Goal: Contribute content: Contribute content

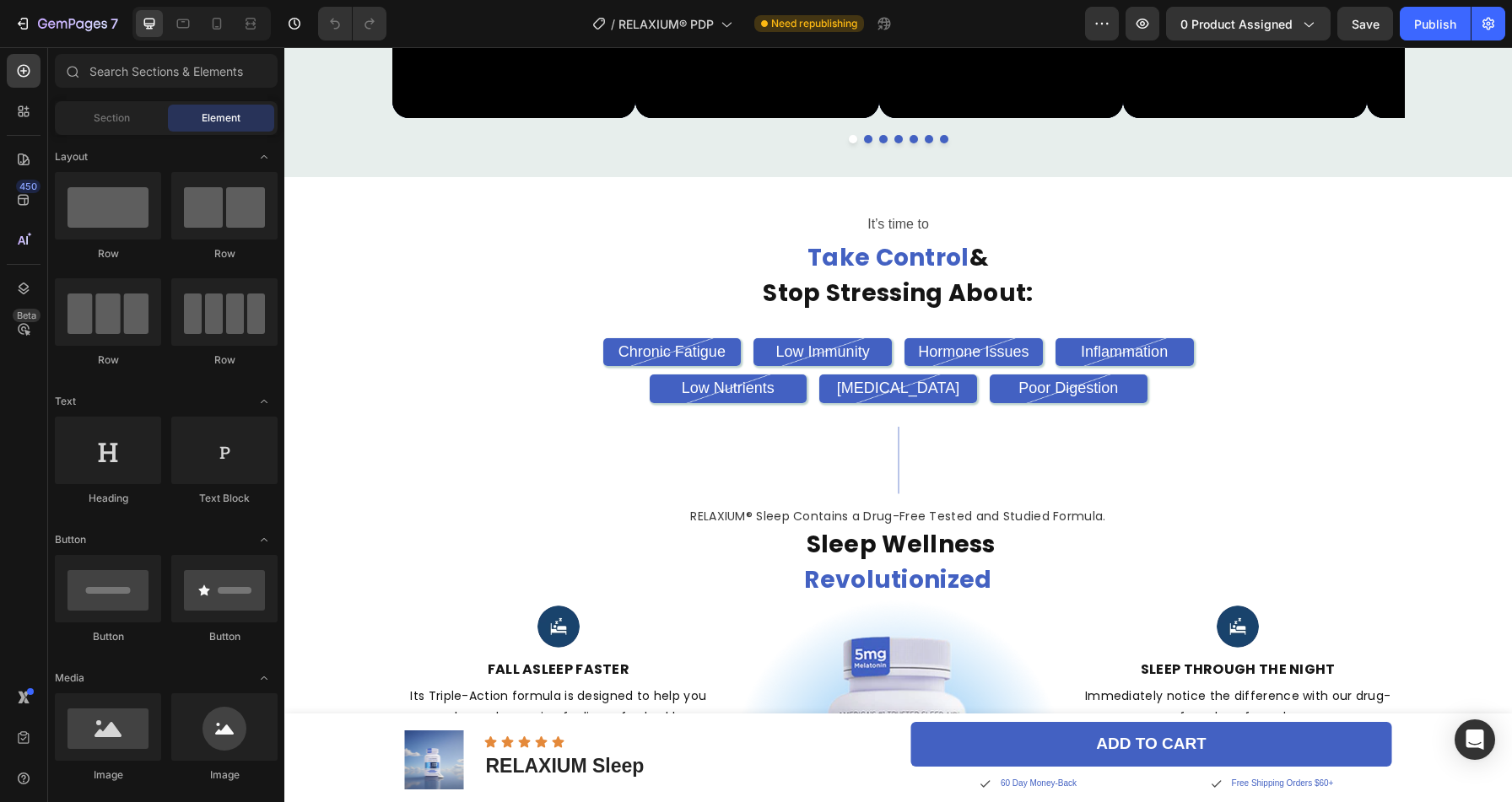
scroll to position [1325, 0]
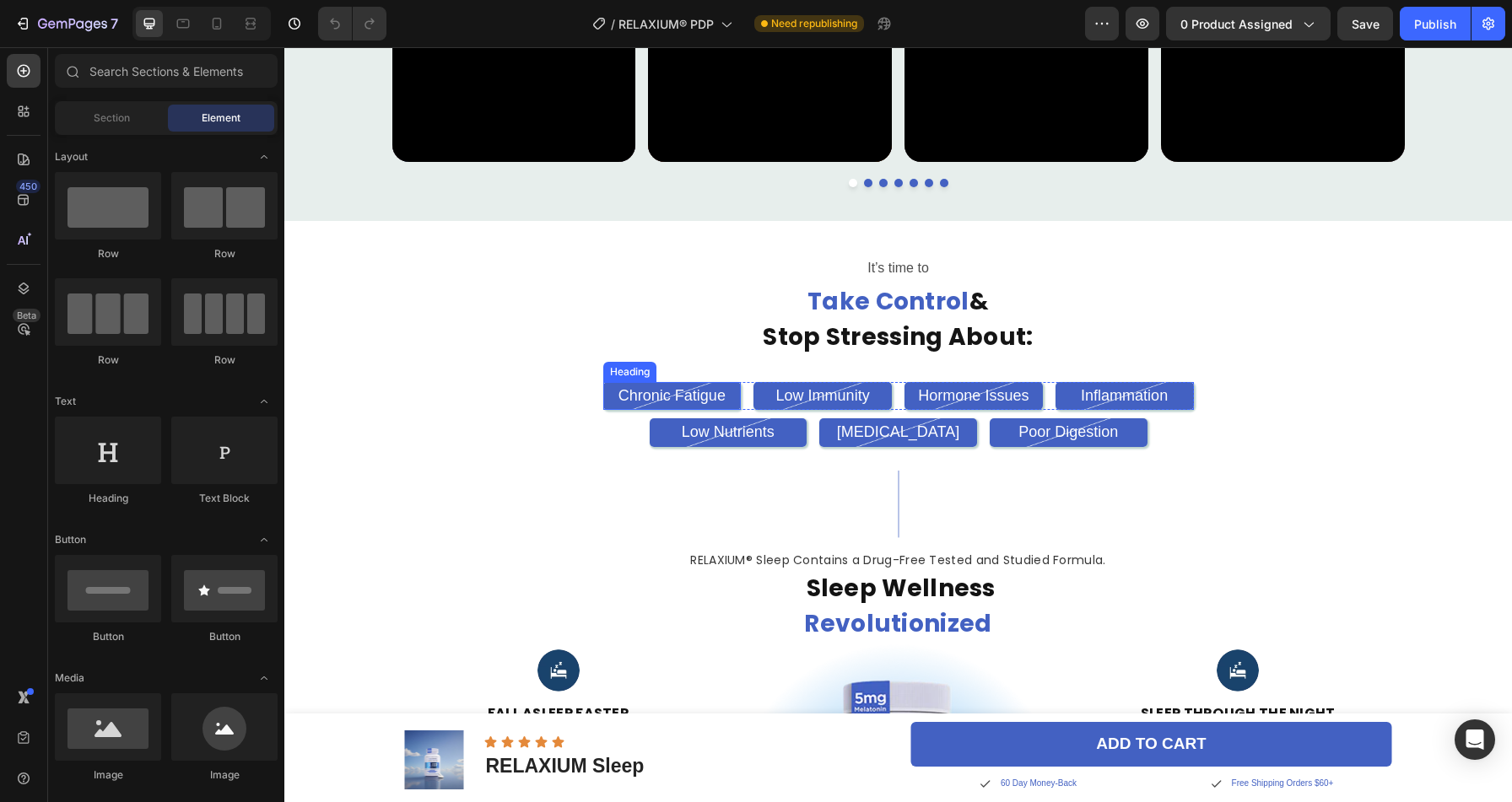
click at [684, 399] on h2 "Chronic Fatigue" at bounding box center [672, 395] width 138 height 28
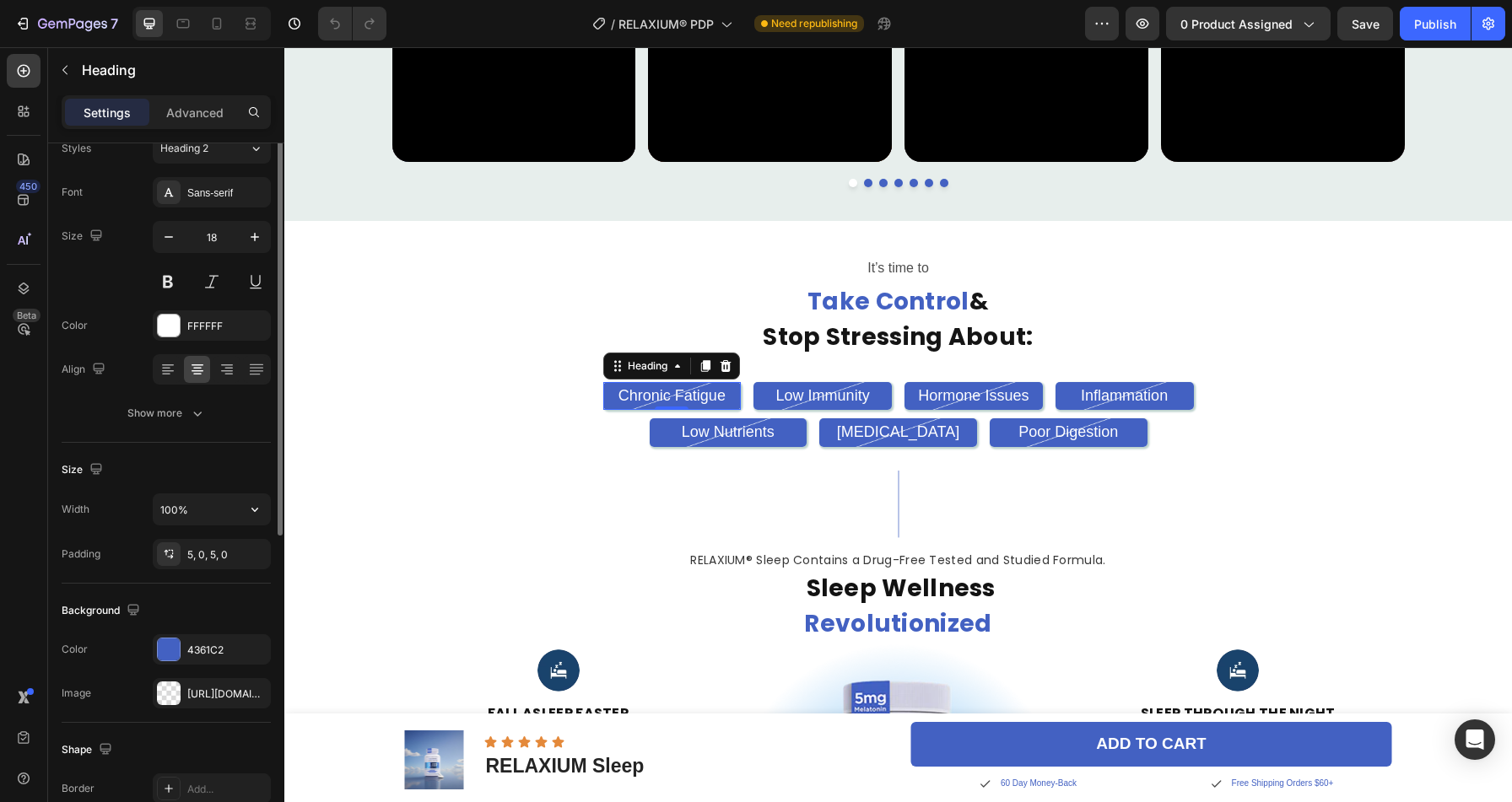
scroll to position [0, 0]
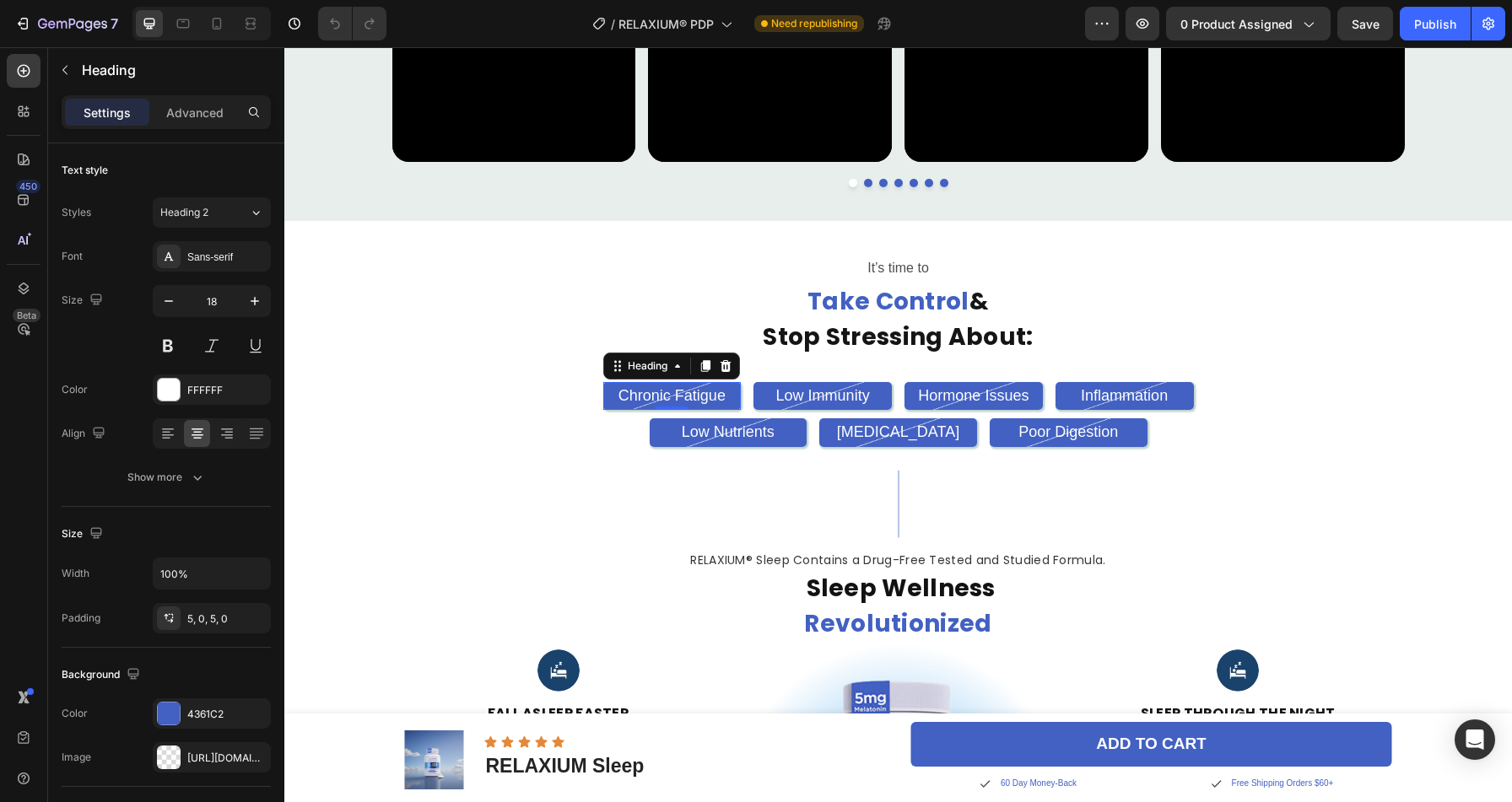
click at [658, 390] on h2 "Chronic Fatigue" at bounding box center [672, 395] width 138 height 28
click at [658, 390] on p "Chronic Fatigue" at bounding box center [672, 396] width 135 height 19
click at [666, 391] on p "Chronic Fatigue" at bounding box center [672, 396] width 135 height 19
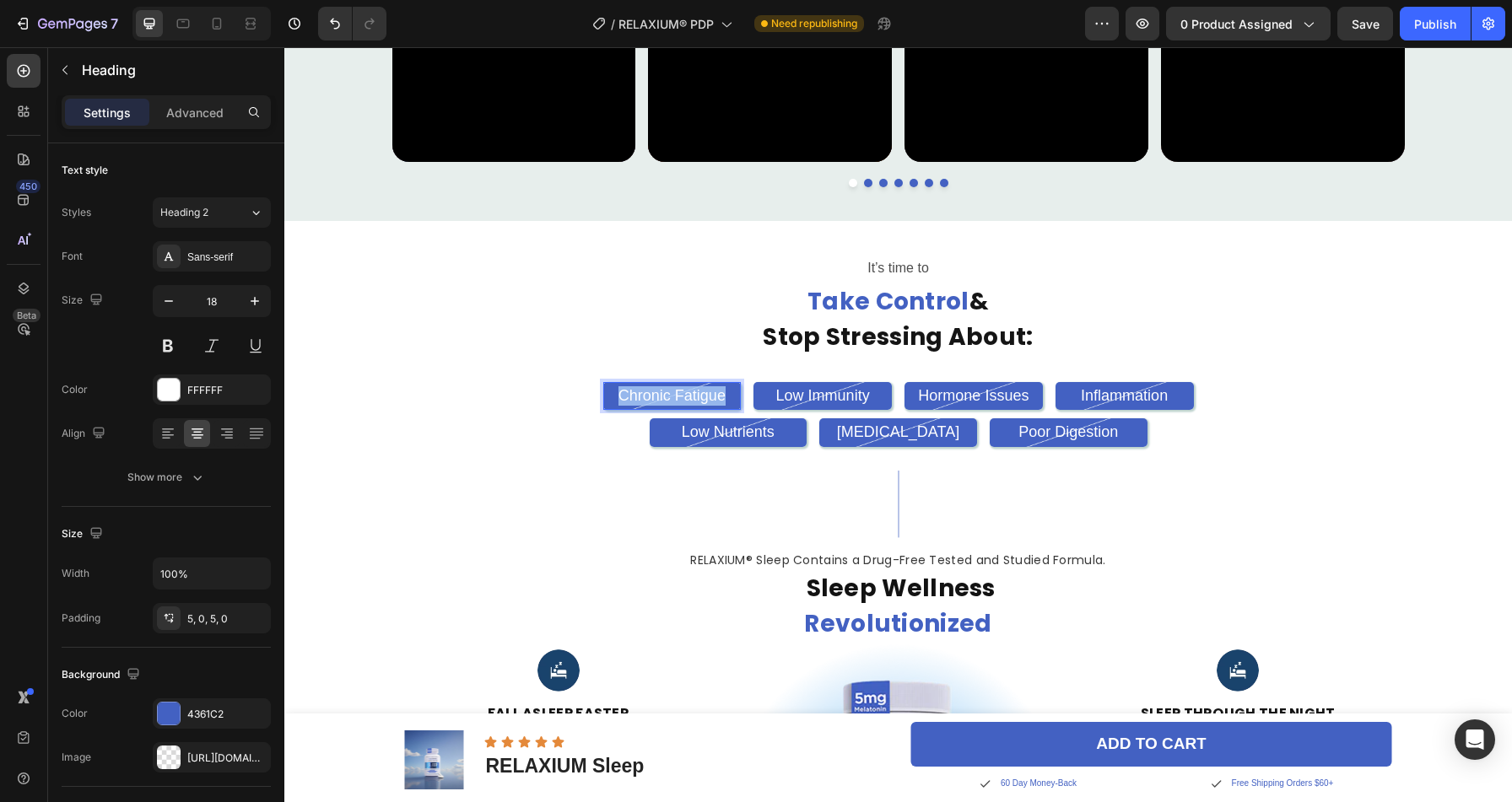
click at [666, 391] on p "Chronic Fatigue" at bounding box center [672, 396] width 135 height 19
click at [792, 397] on h2 "Low Immunity" at bounding box center [823, 395] width 138 height 28
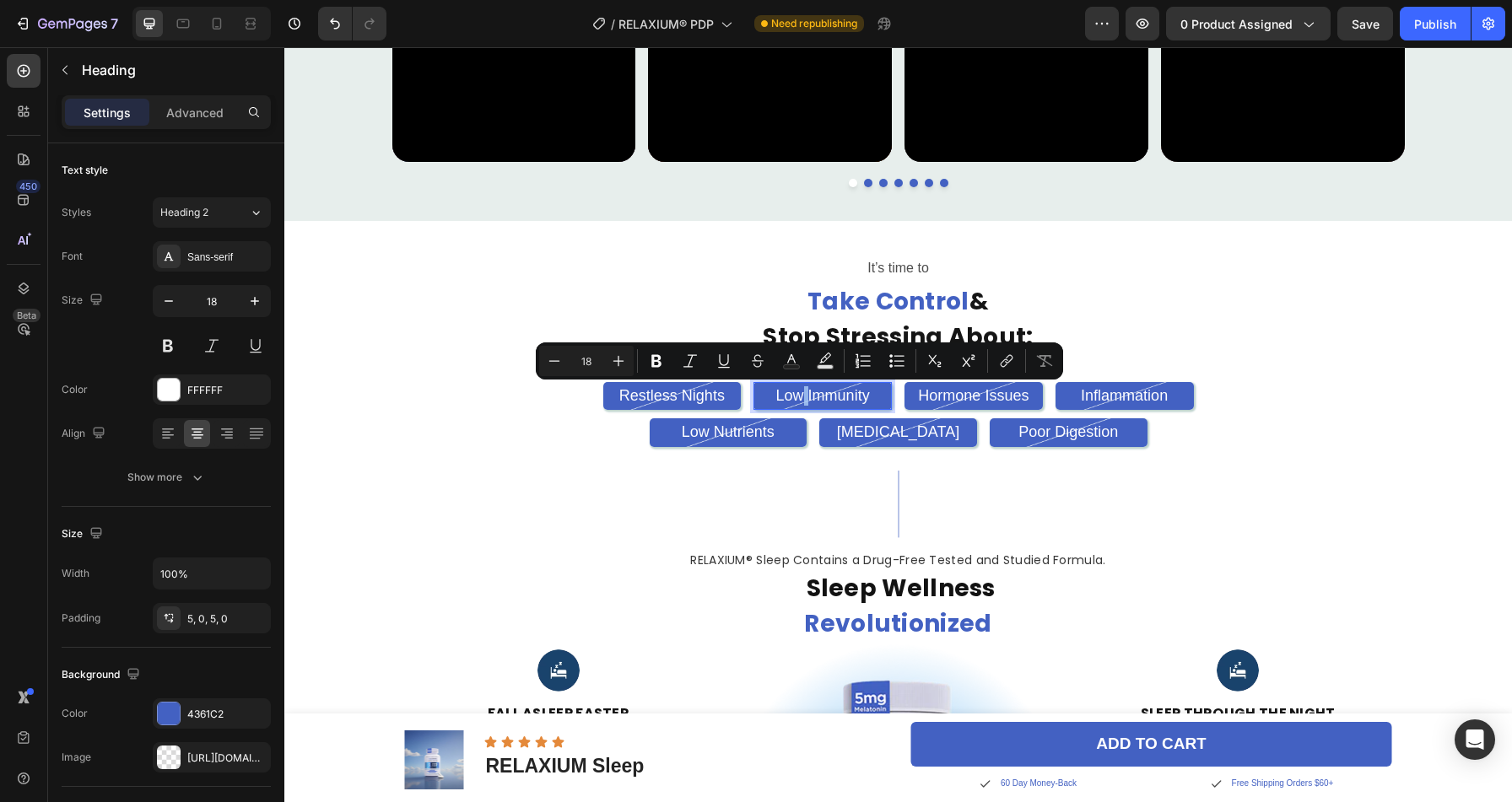
click at [792, 397] on p "Low Immunity" at bounding box center [823, 396] width 135 height 19
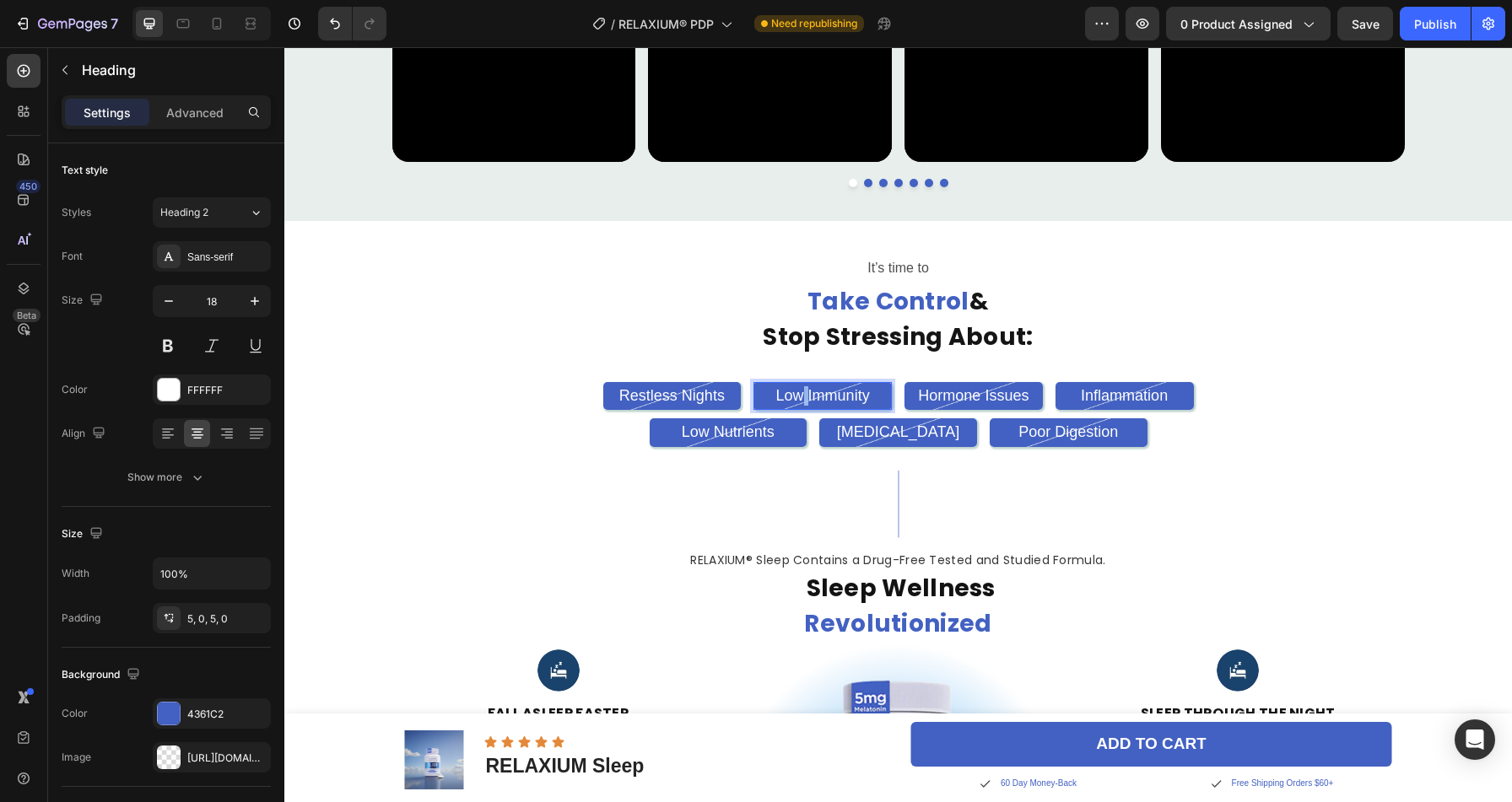
click at [792, 397] on p "Low Immunity" at bounding box center [823, 396] width 135 height 19
click at [939, 397] on h2 "Hormone Issues" at bounding box center [973, 395] width 138 height 28
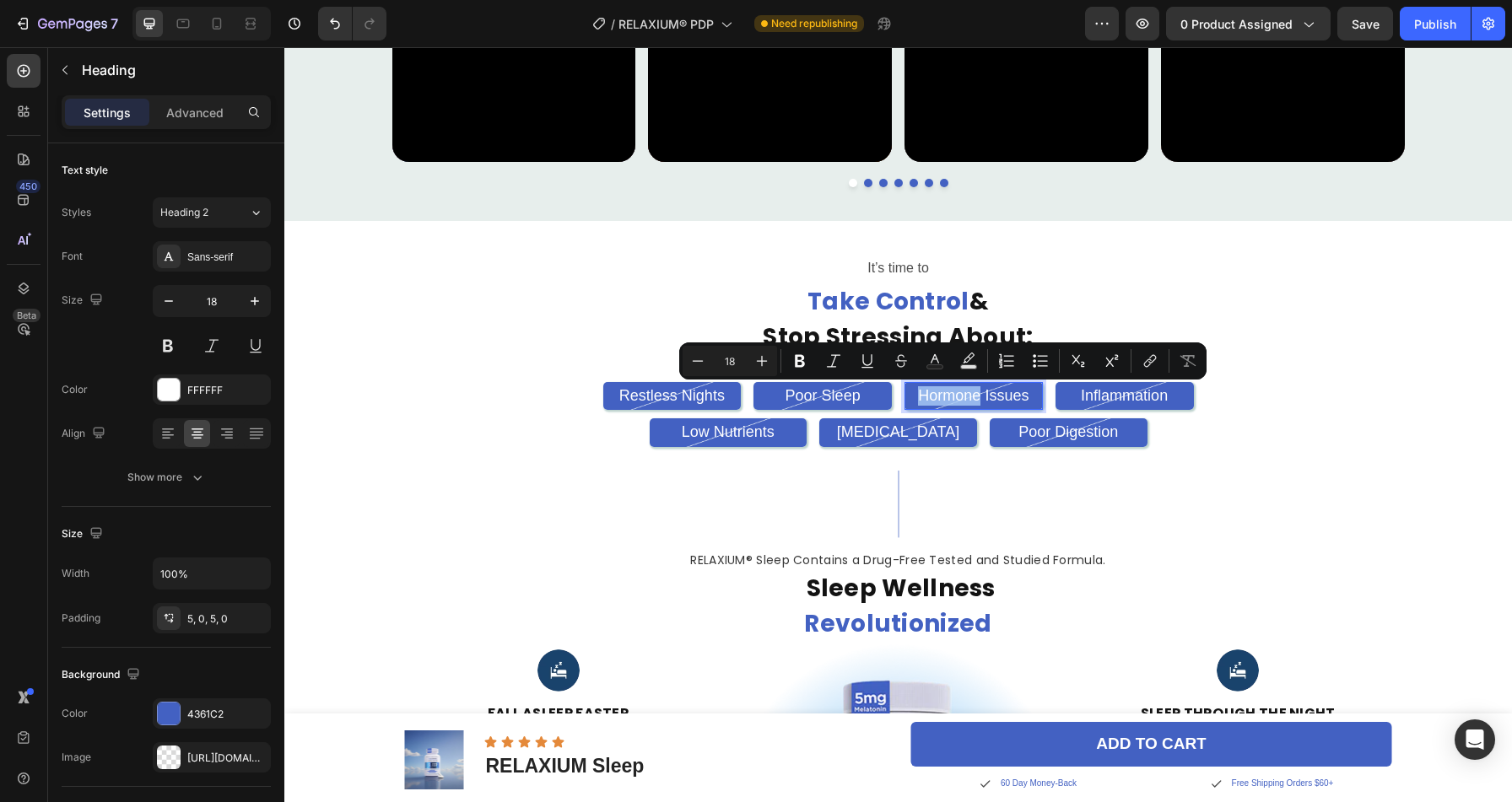
click at [958, 393] on p "Hormone Issues" at bounding box center [973, 396] width 135 height 19
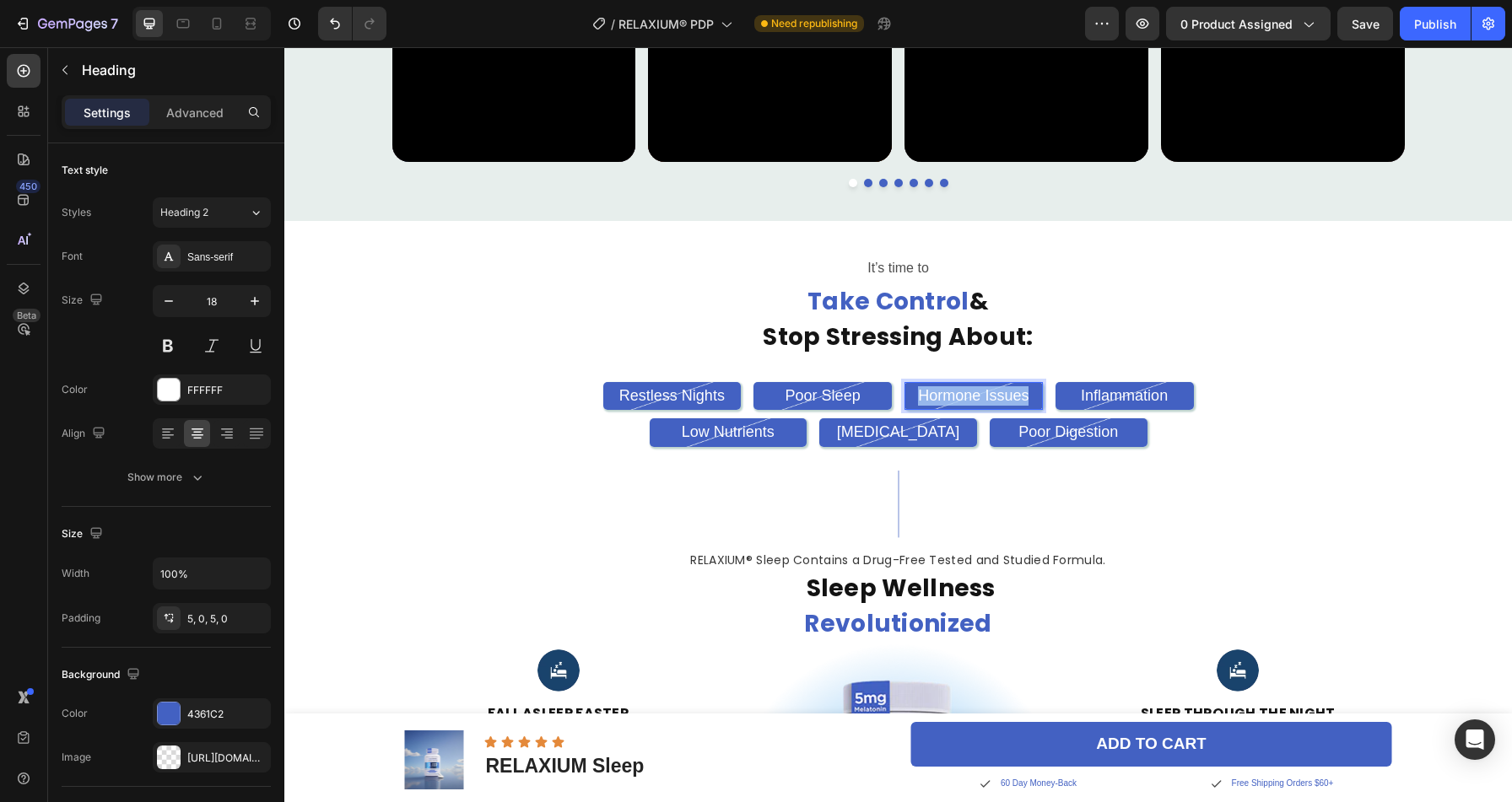
click at [958, 393] on p "Hormone Issues" at bounding box center [973, 396] width 135 height 19
click at [1094, 397] on h2 "Inflammation" at bounding box center [1124, 395] width 138 height 28
click at [1094, 397] on p "Inflammation" at bounding box center [1124, 396] width 135 height 19
click at [703, 426] on h2 "Low Nutrients" at bounding box center [728, 432] width 158 height 28
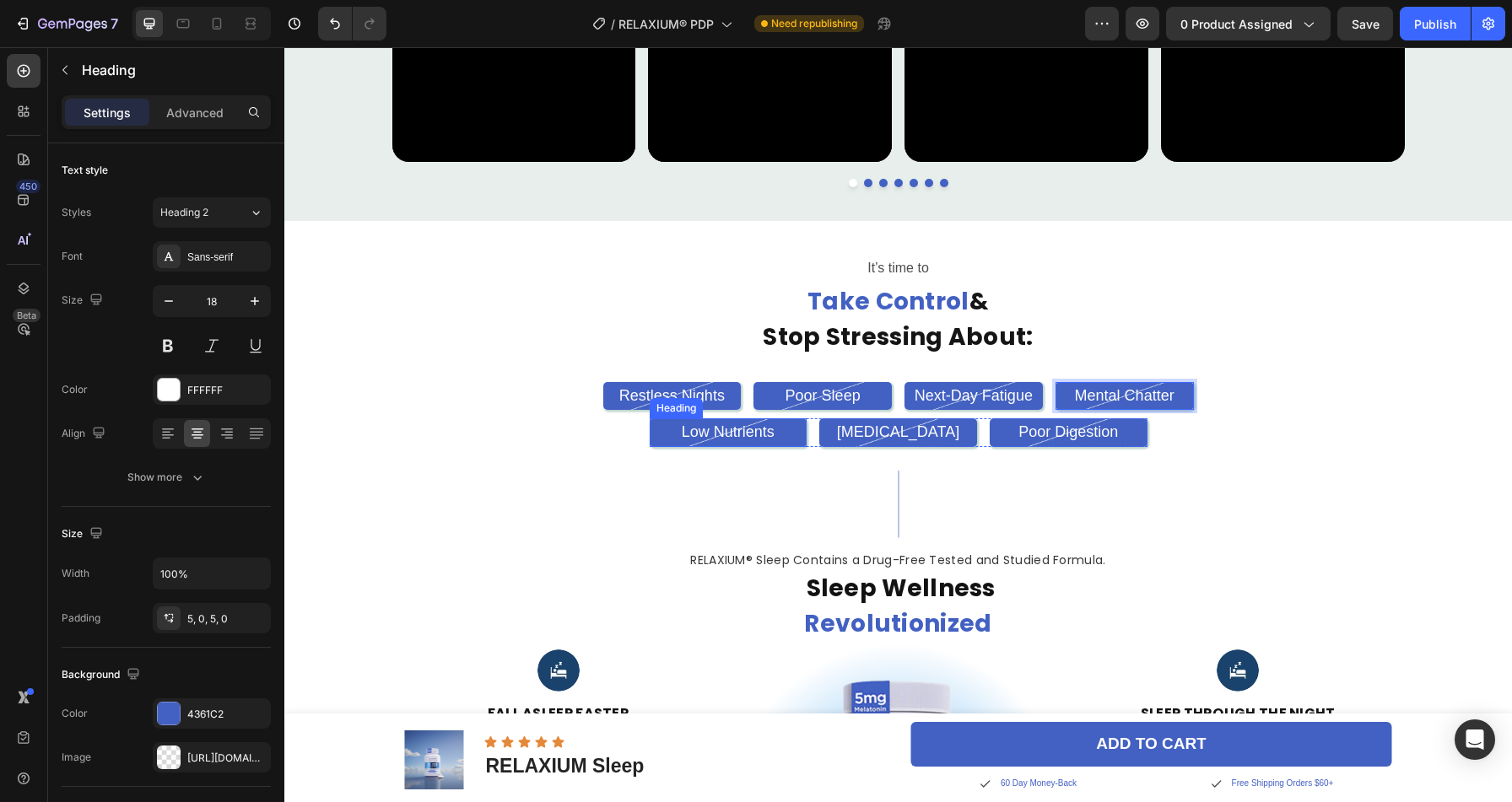
click at [703, 426] on h2 "Low Nutrients" at bounding box center [728, 432] width 158 height 28
click at [865, 422] on h2 "[MEDICAL_DATA]" at bounding box center [897, 432] width 158 height 28
click at [865, 423] on h2 "[MEDICAL_DATA]" at bounding box center [897, 432] width 158 height 28
click at [865, 423] on p "[MEDICAL_DATA]" at bounding box center [897, 432] width 154 height 19
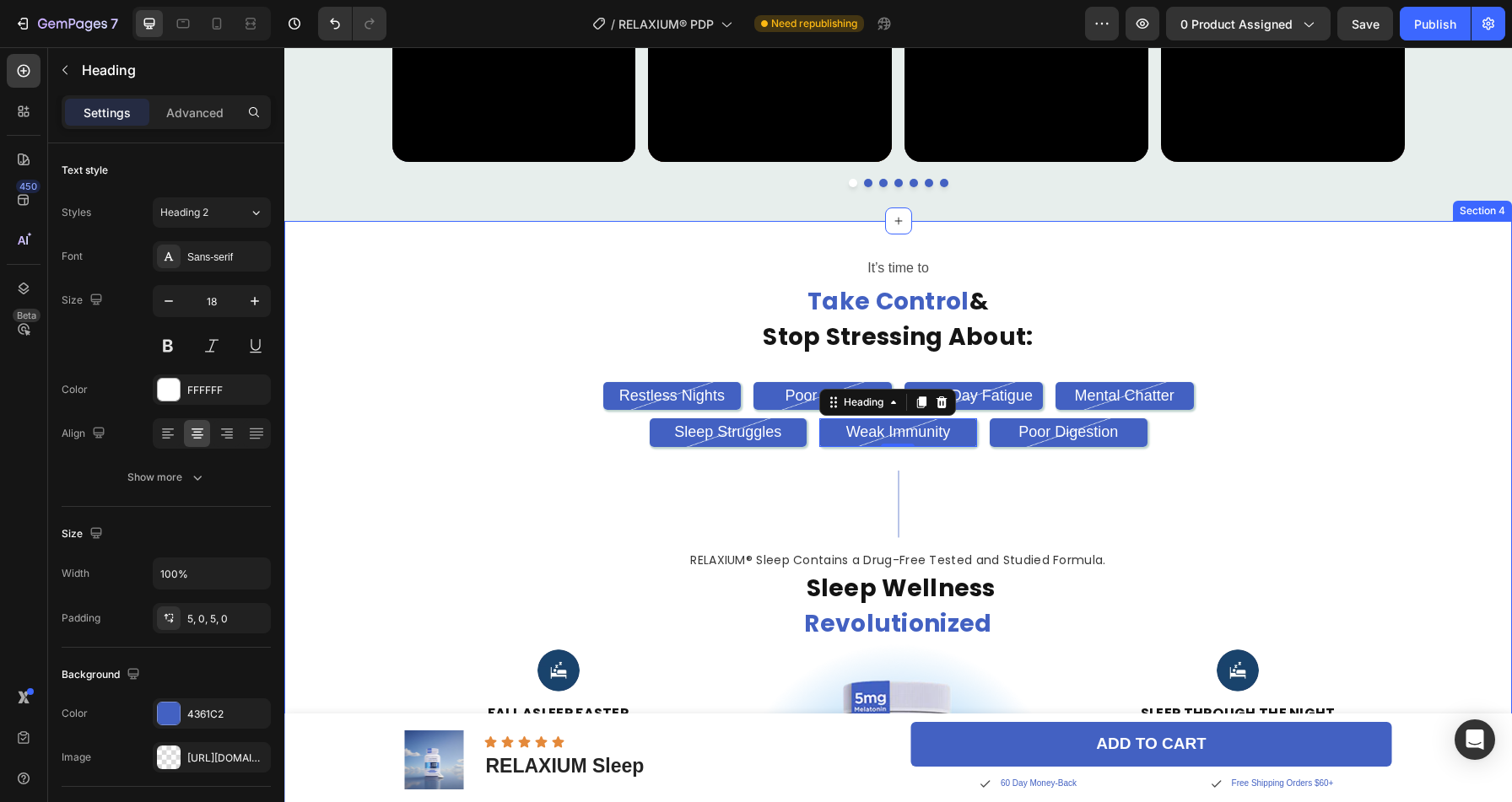
click at [1056, 429] on h2 "Poor Digestion" at bounding box center [1068, 432] width 158 height 28
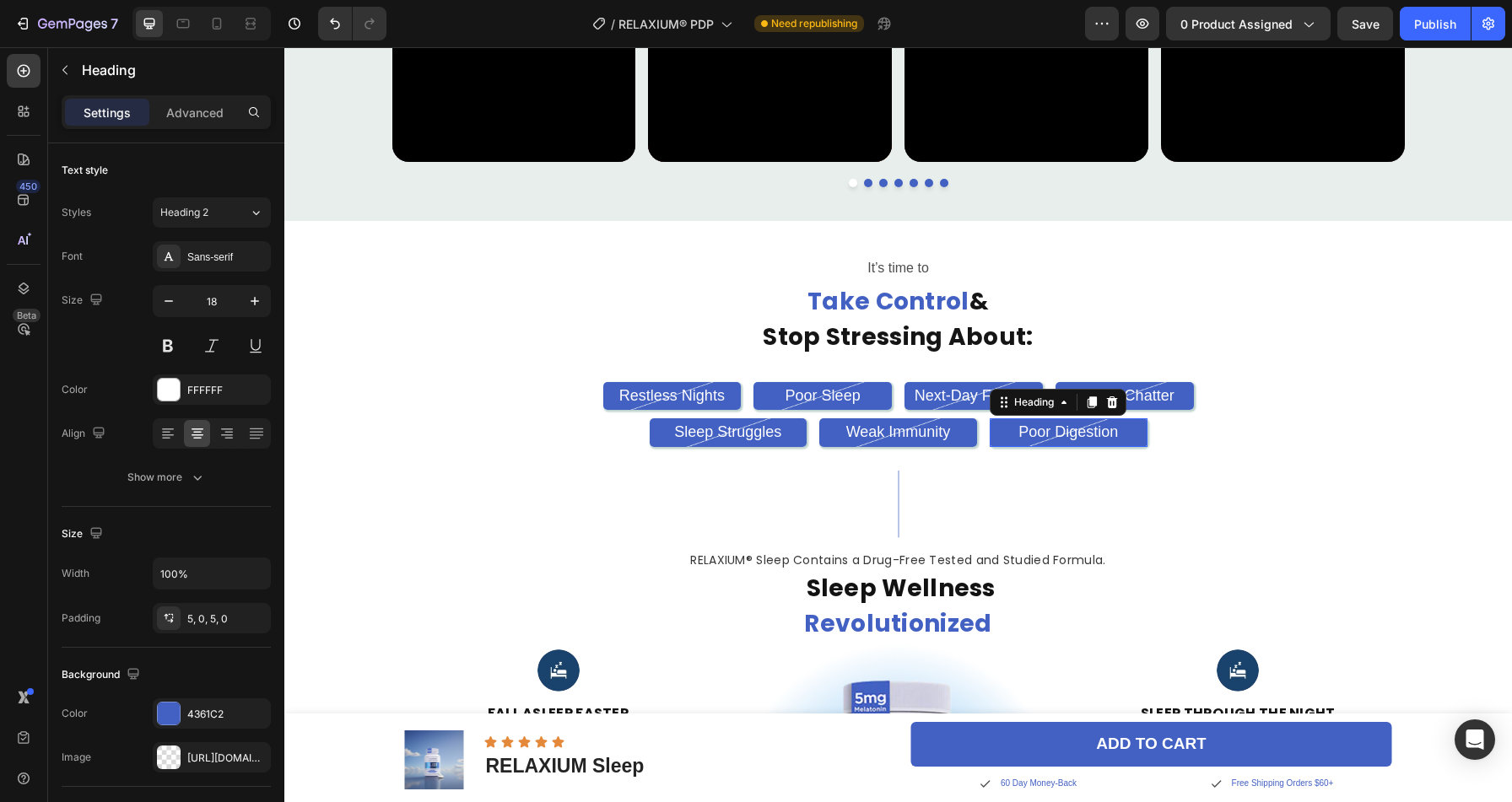
click at [1056, 429] on h2 "Poor Digestion" at bounding box center [1068, 432] width 158 height 28
click at [1056, 429] on p "Poor Digestion" at bounding box center [1068, 432] width 154 height 19
click at [1278, 403] on div "Restless Nights Heading Poor Sleep Heading Next-Day Fatigue Heading Mental Chat…" at bounding box center [898, 414] width 1012 height 65
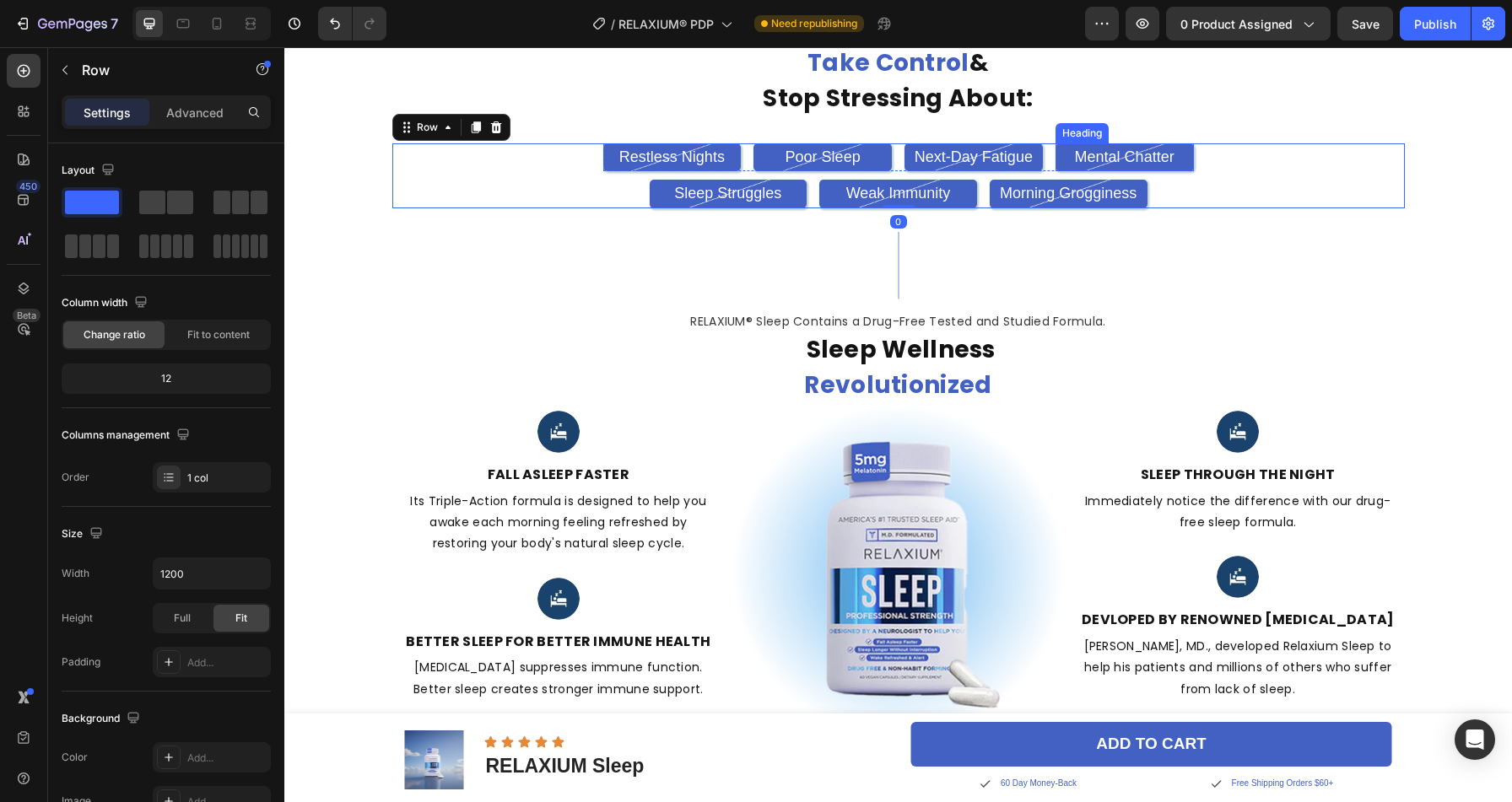
scroll to position [1659, 0]
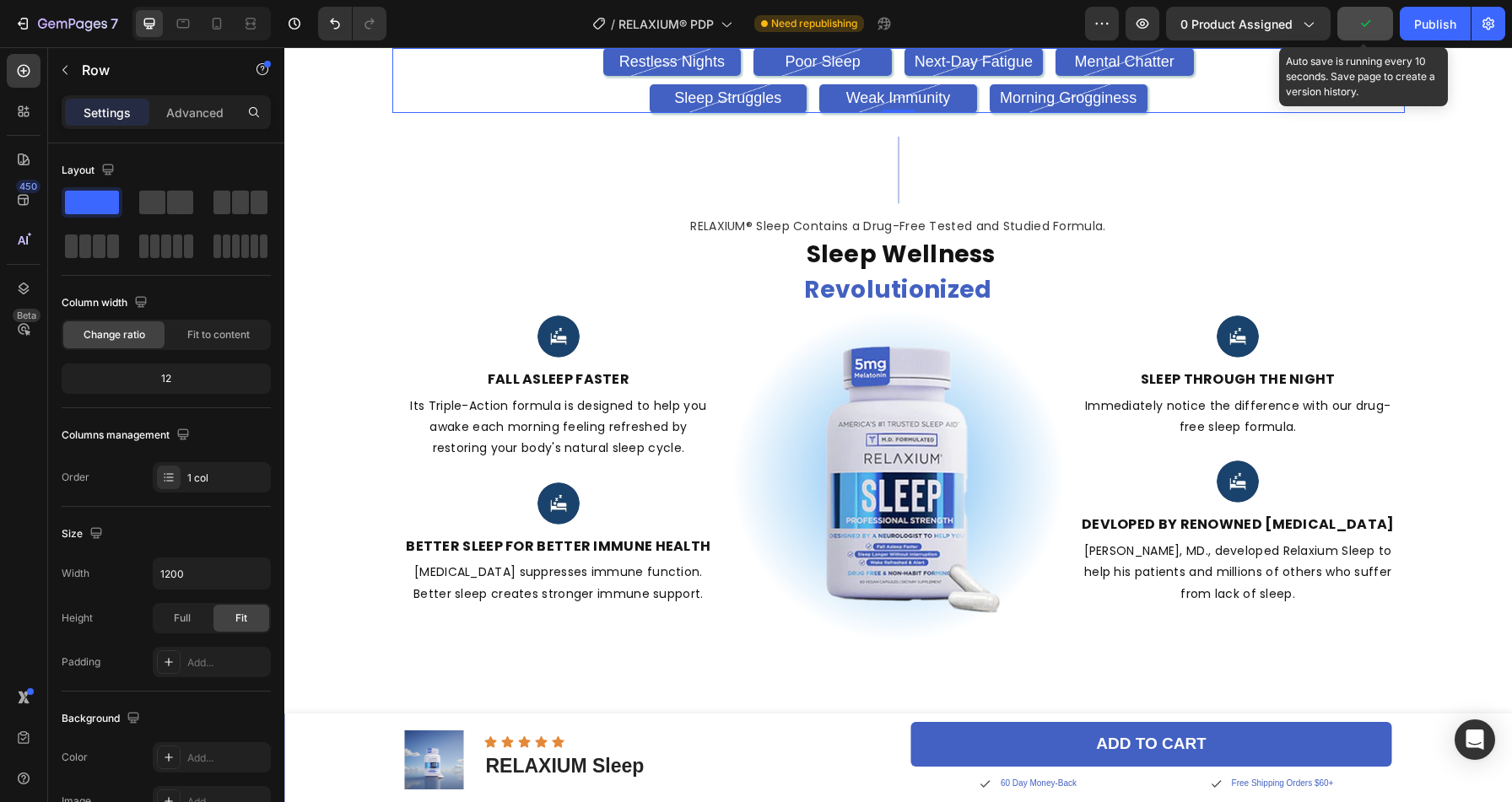
click at [1363, 26] on icon "button" at bounding box center [1365, 24] width 17 height 17
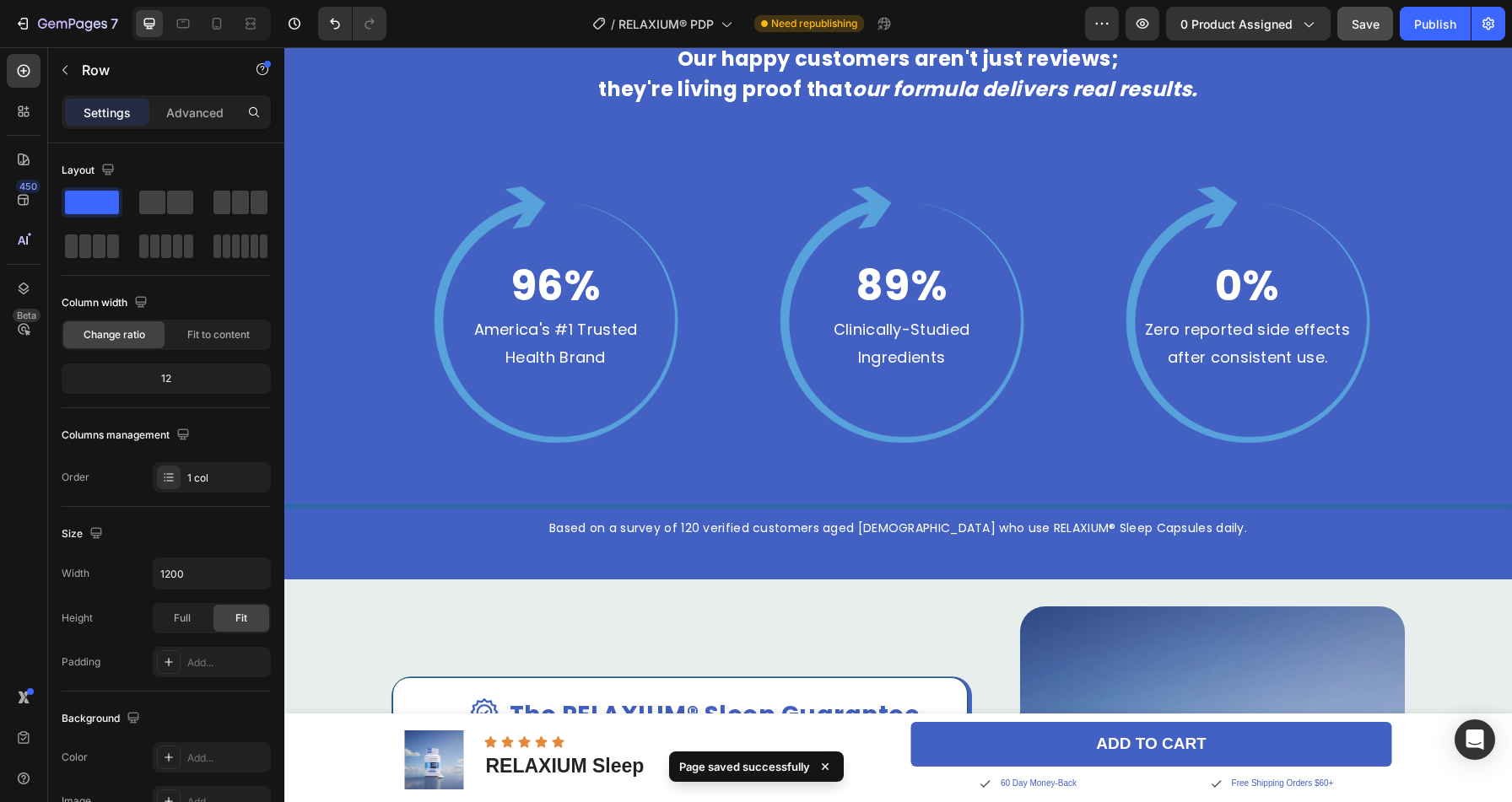
scroll to position [3110, 0]
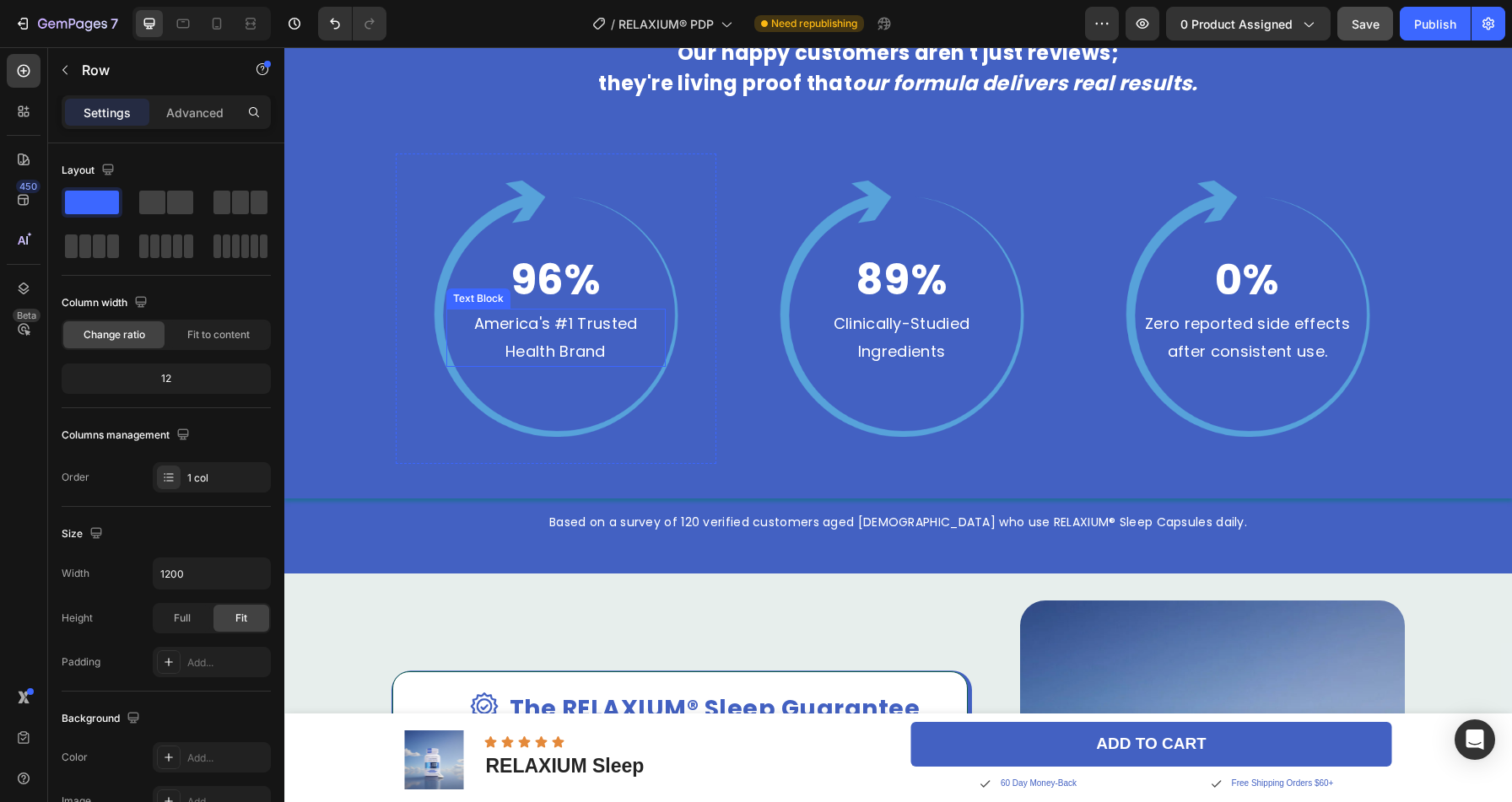
click at [522, 327] on p "America's #1 Trusted Health Brand" at bounding box center [556, 337] width 216 height 55
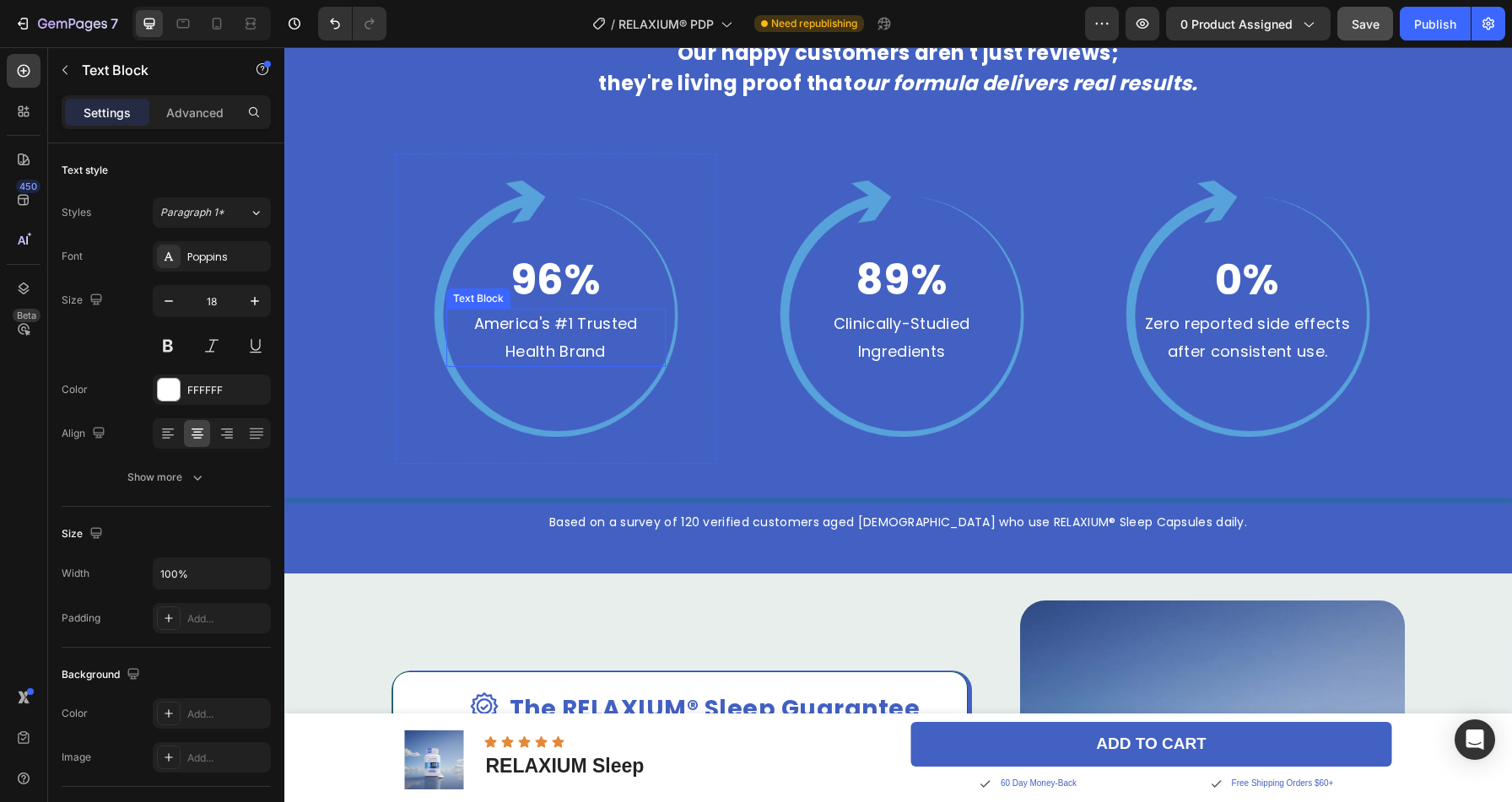
click at [522, 327] on p "America's #1 Trusted Health Brand" at bounding box center [556, 337] width 216 height 55
click at [573, 316] on p "America's #1 Trusted Health Brand" at bounding box center [556, 337] width 216 height 55
click at [572, 321] on p "America's #1 Trusted Health Brand" at bounding box center [556, 337] width 216 height 55
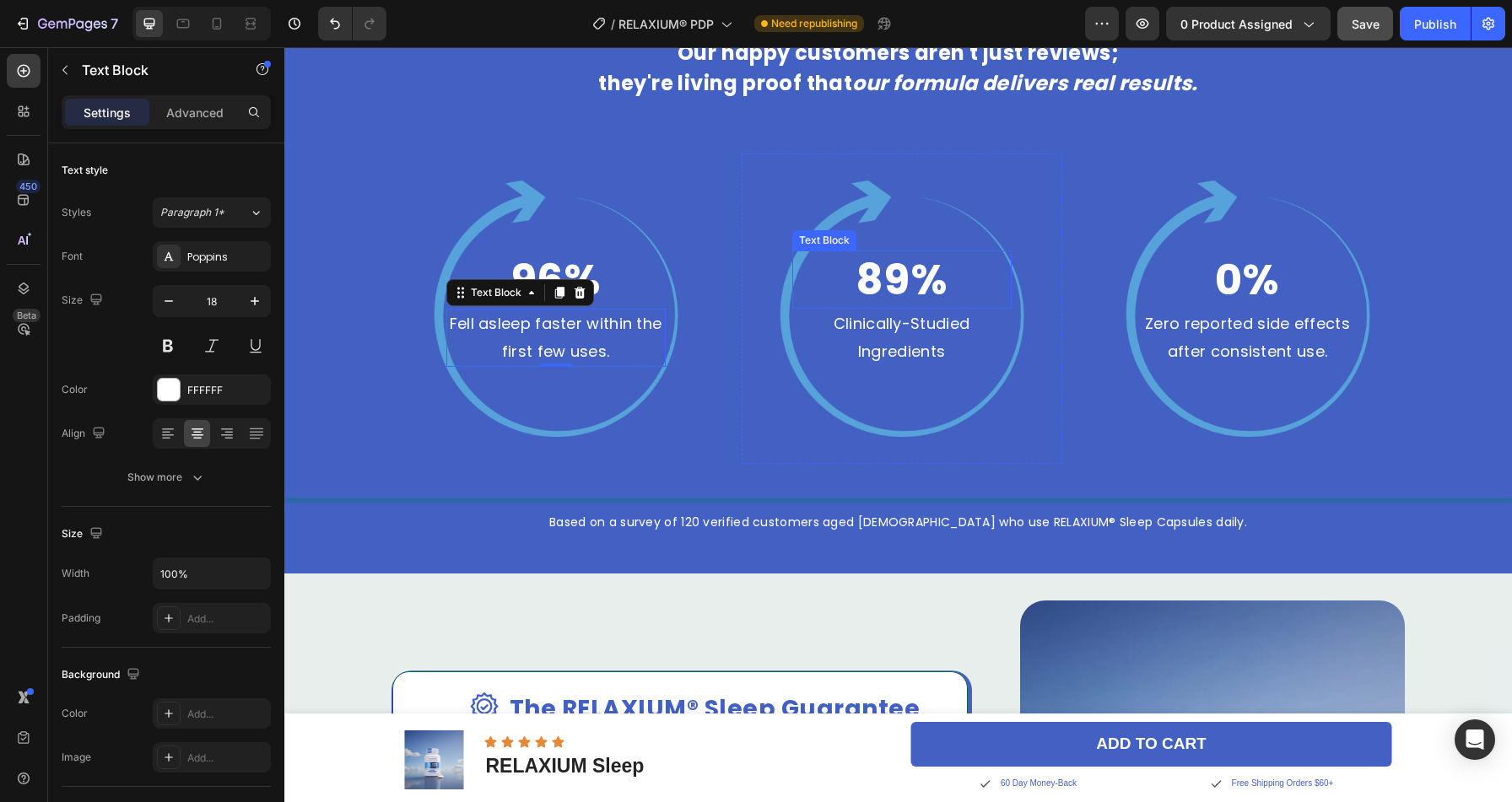
click at [879, 285] on p "89%" at bounding box center [902, 278] width 216 height 55
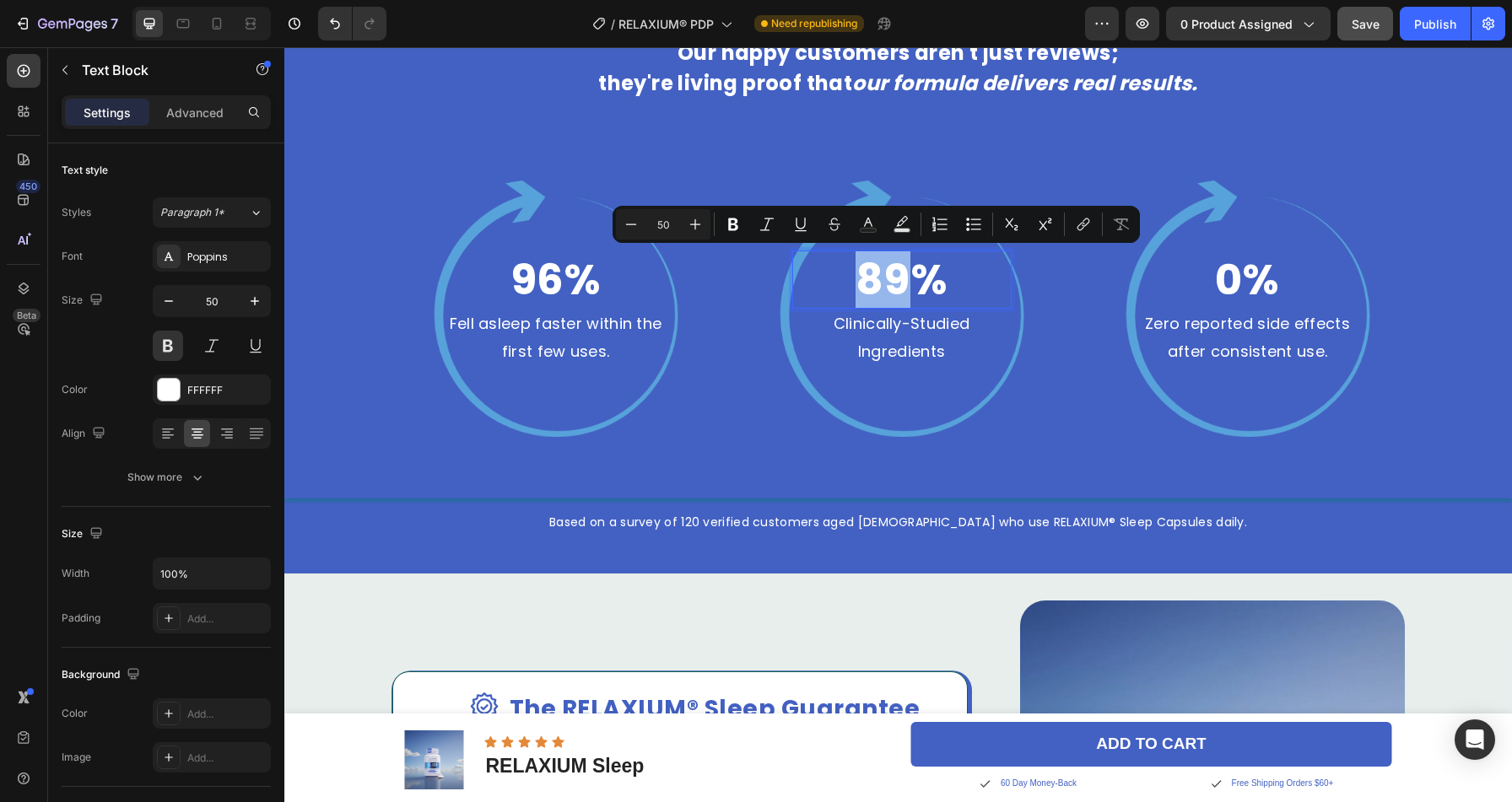
click at [875, 283] on p "89%" at bounding box center [902, 278] width 216 height 55
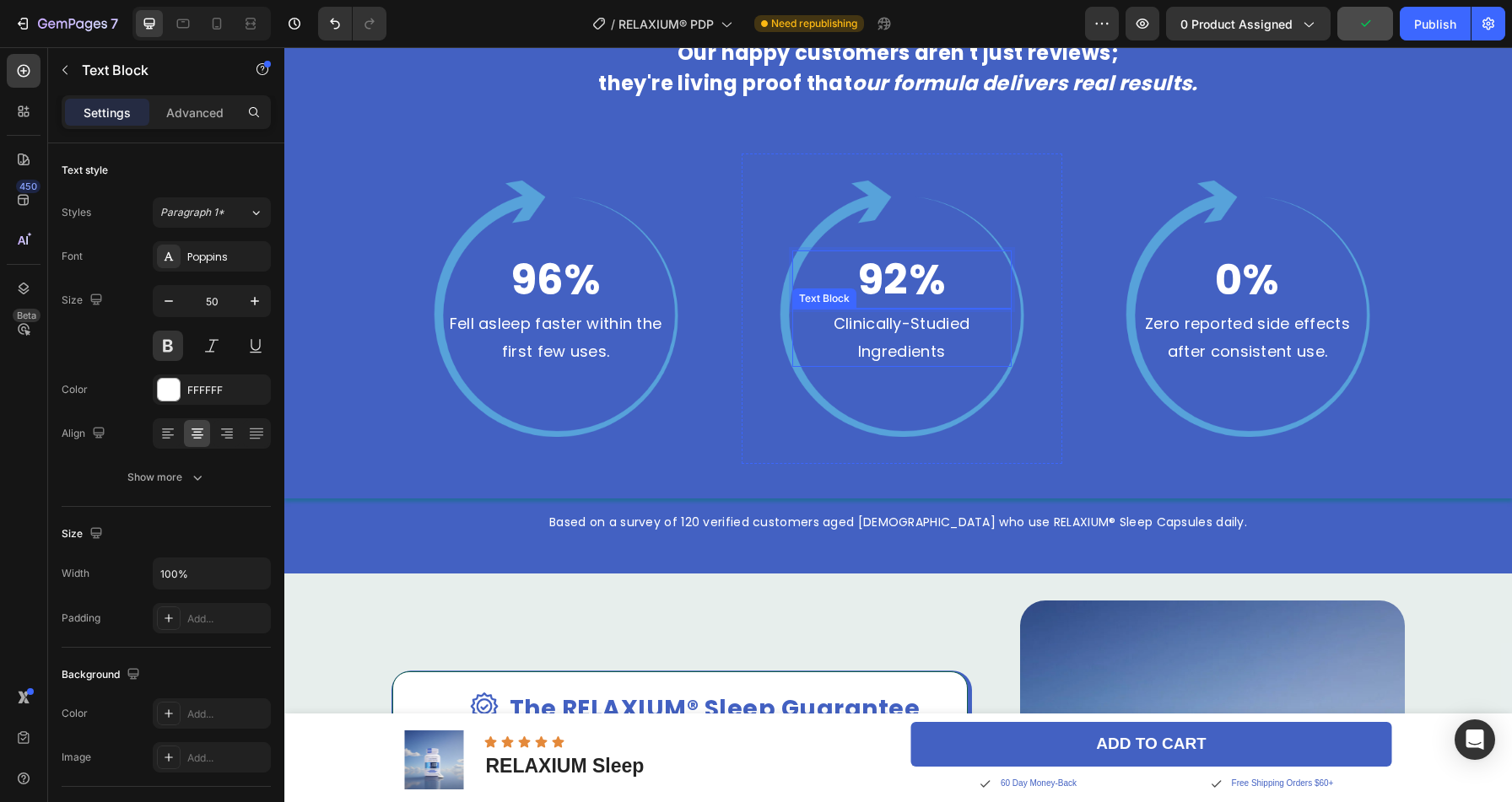
click at [883, 323] on p "Clinically-Studied Ingredients" at bounding box center [902, 337] width 216 height 55
click at [1200, 329] on p "Zero reported side effects after consistent use." at bounding box center [1248, 337] width 216 height 55
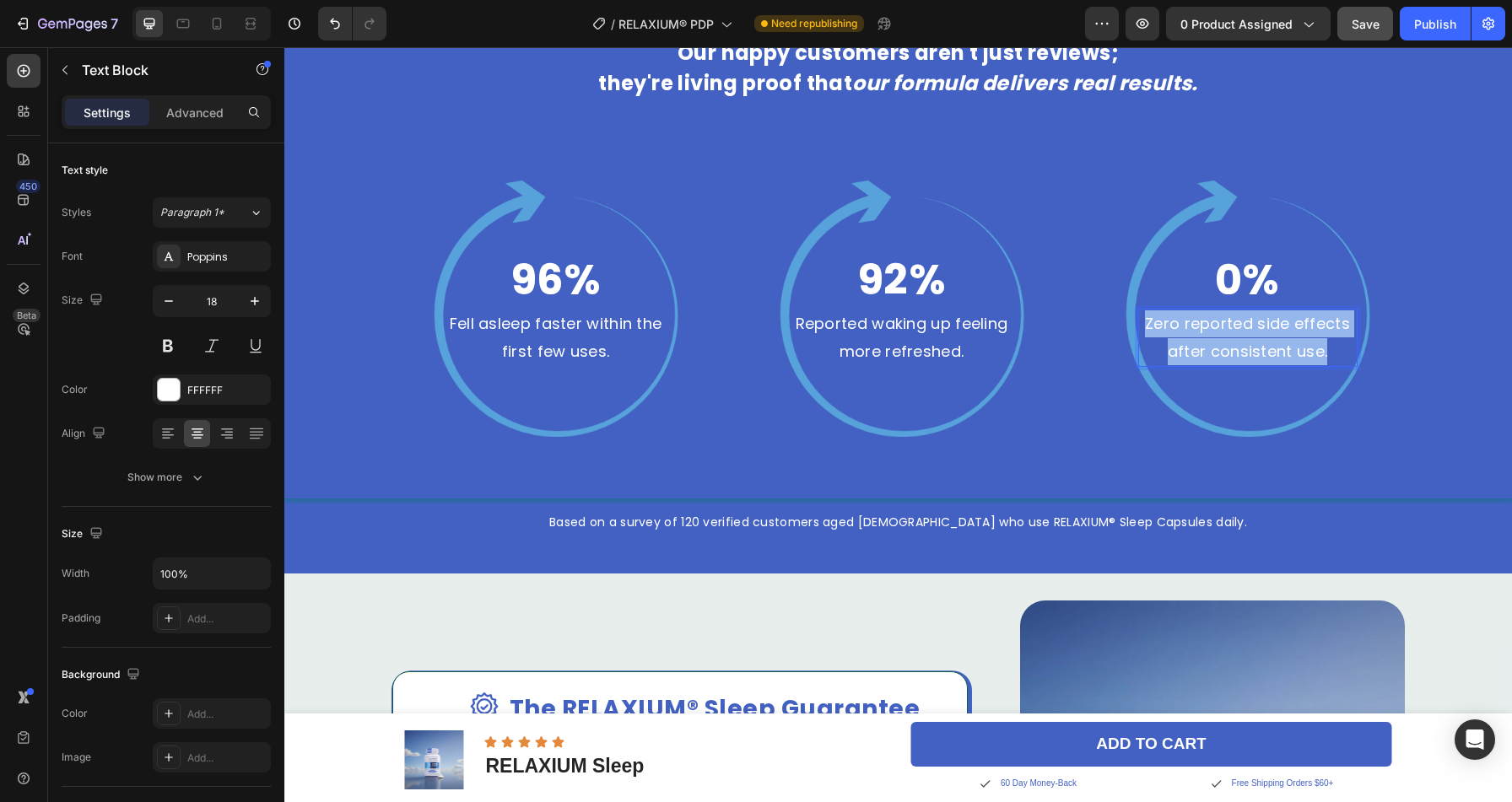
click at [1200, 329] on p "Zero reported side effects after consistent use." at bounding box center [1248, 337] width 216 height 55
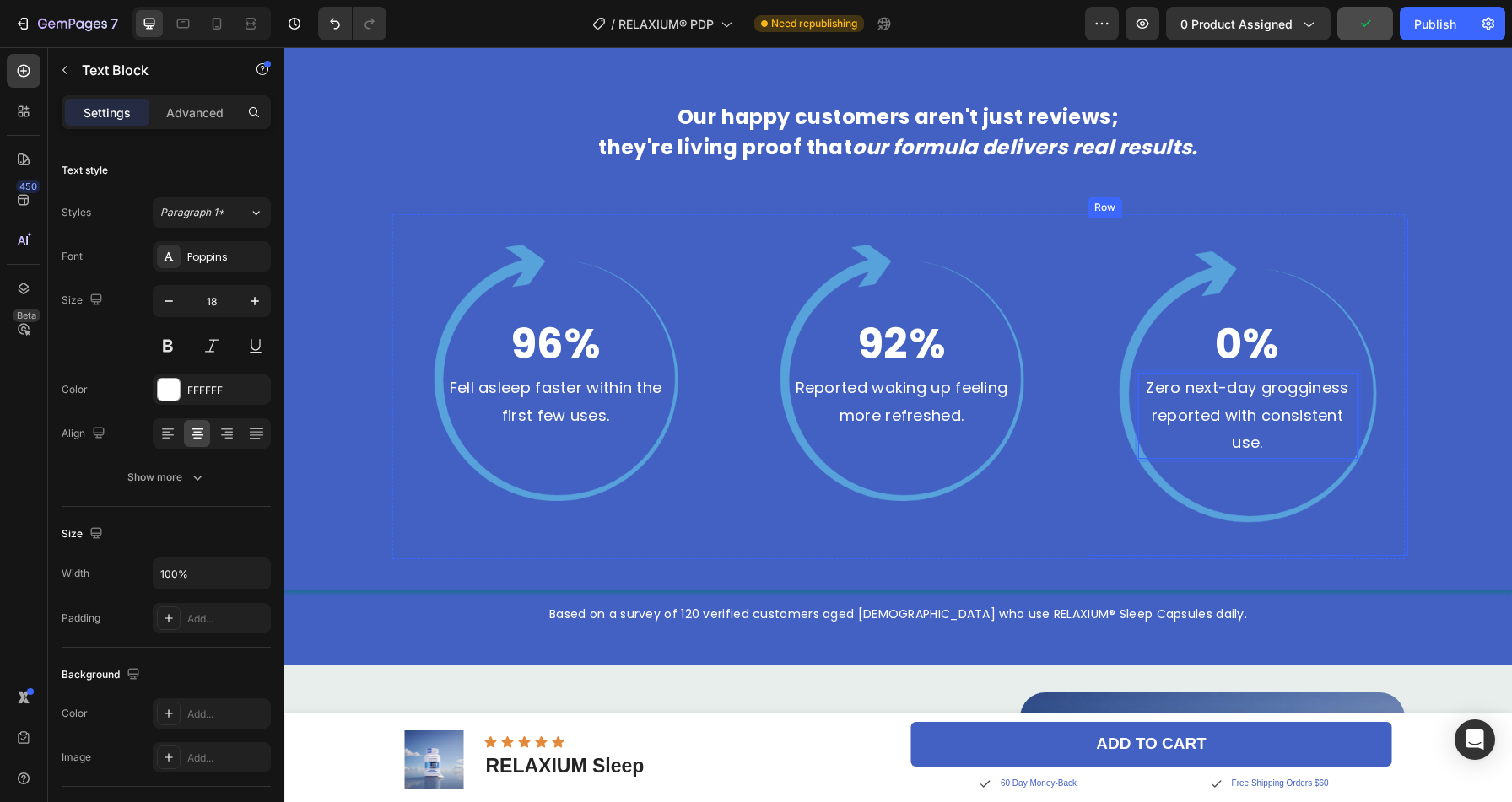
scroll to position [3040, 0]
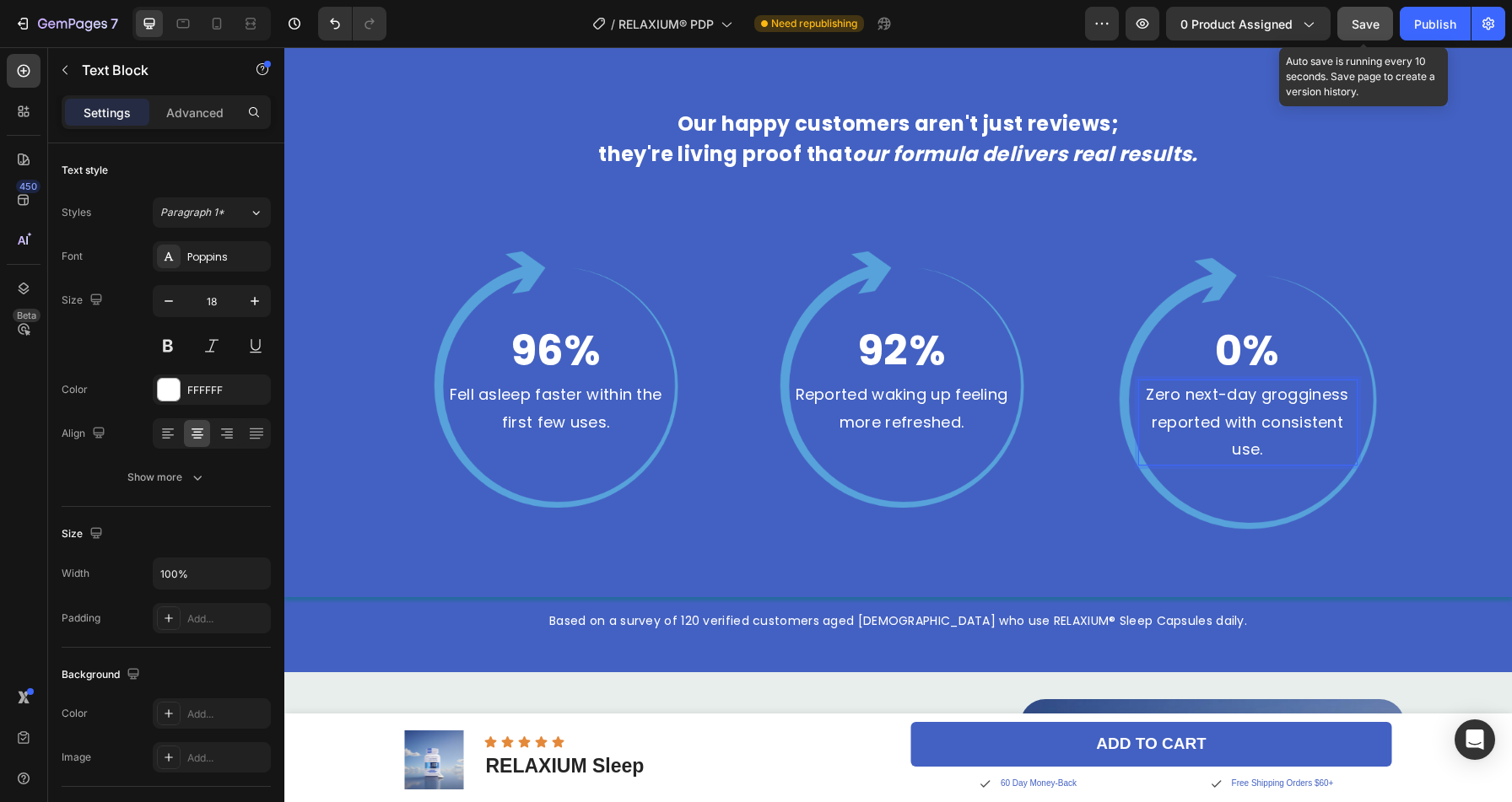
click at [1365, 24] on span "Save" at bounding box center [1365, 24] width 28 height 14
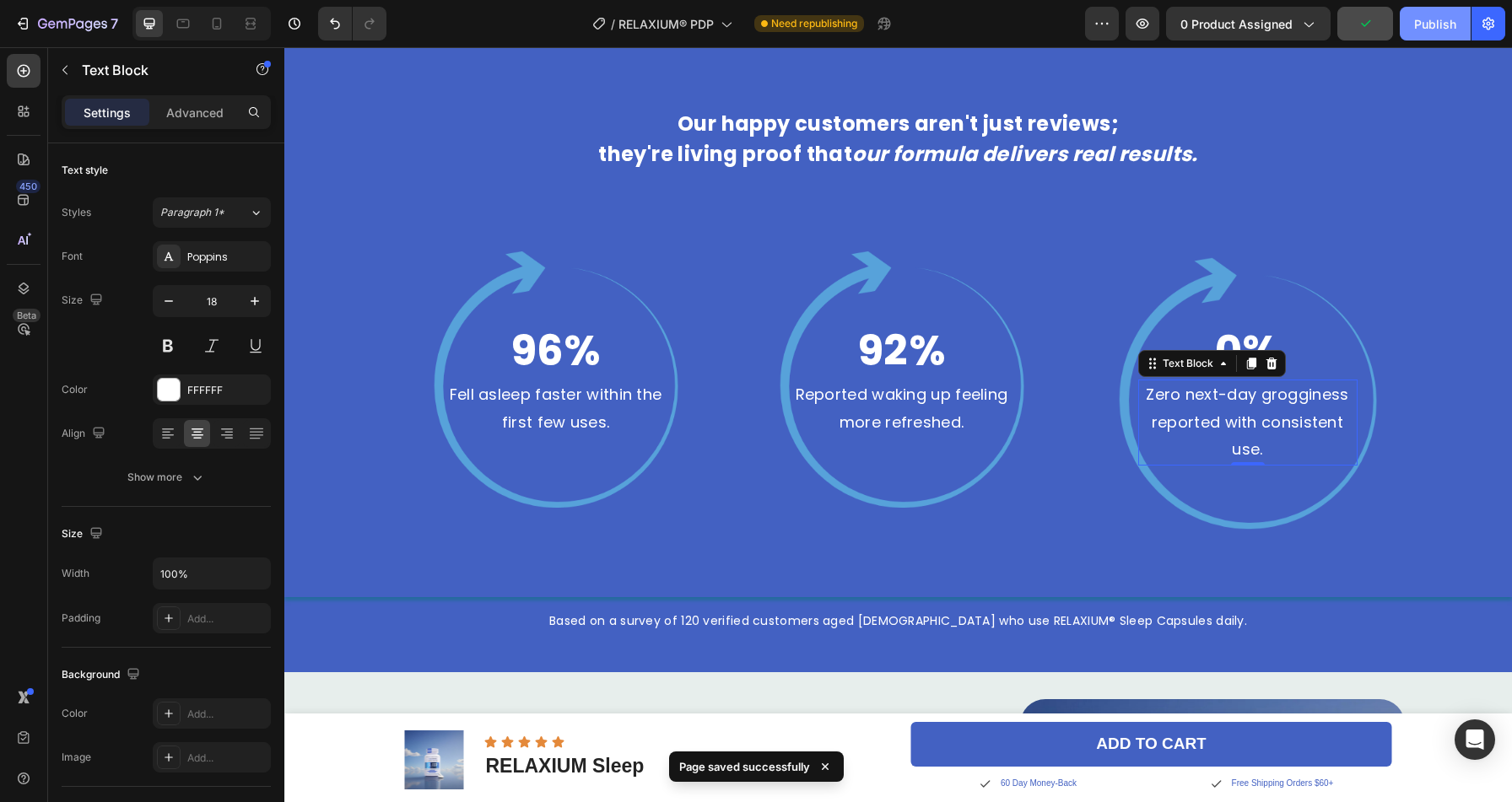
click at [1423, 33] on button "Publish" at bounding box center [1435, 23] width 71 height 33
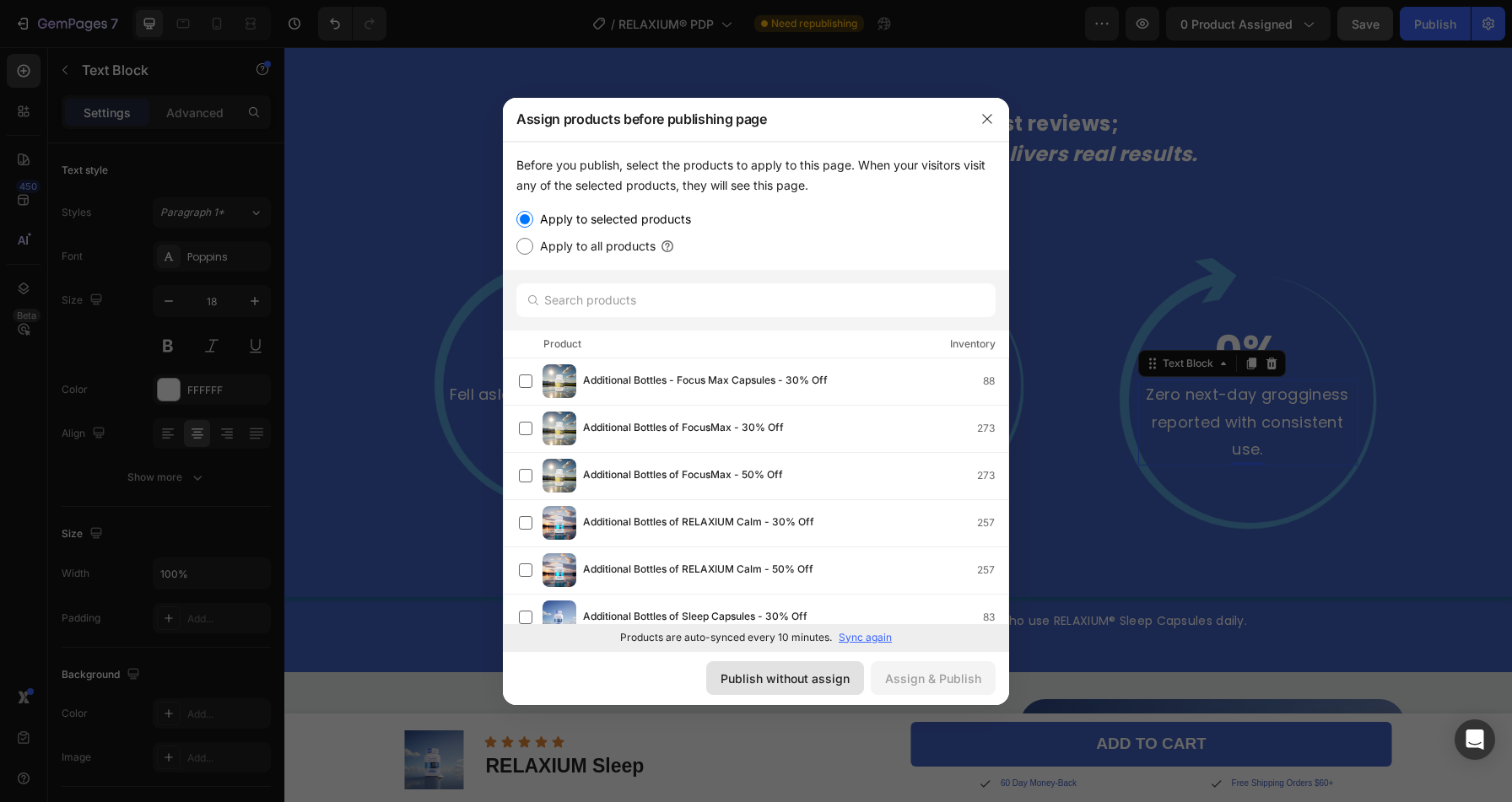
click at [825, 672] on div "Publish without assign" at bounding box center [784, 679] width 129 height 18
